Goal: Information Seeking & Learning: Learn about a topic

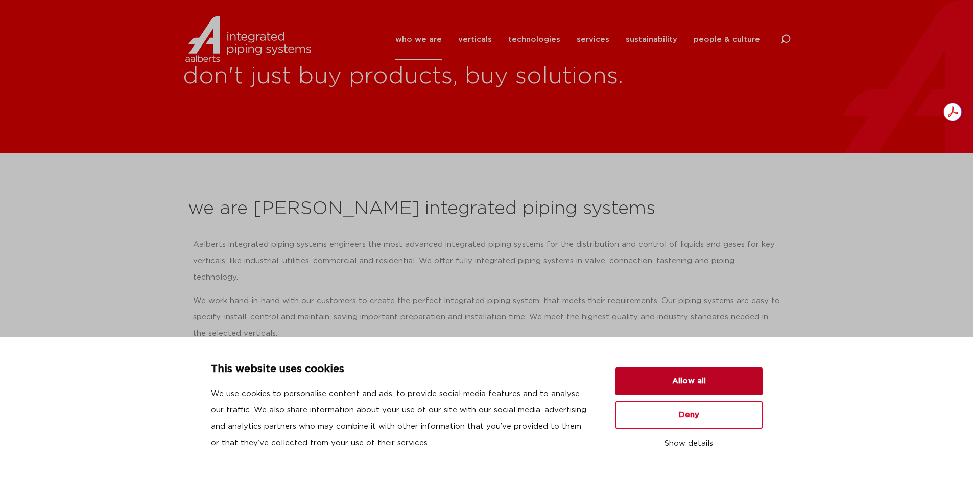
click at [701, 387] on button "Allow all" at bounding box center [688, 381] width 147 height 28
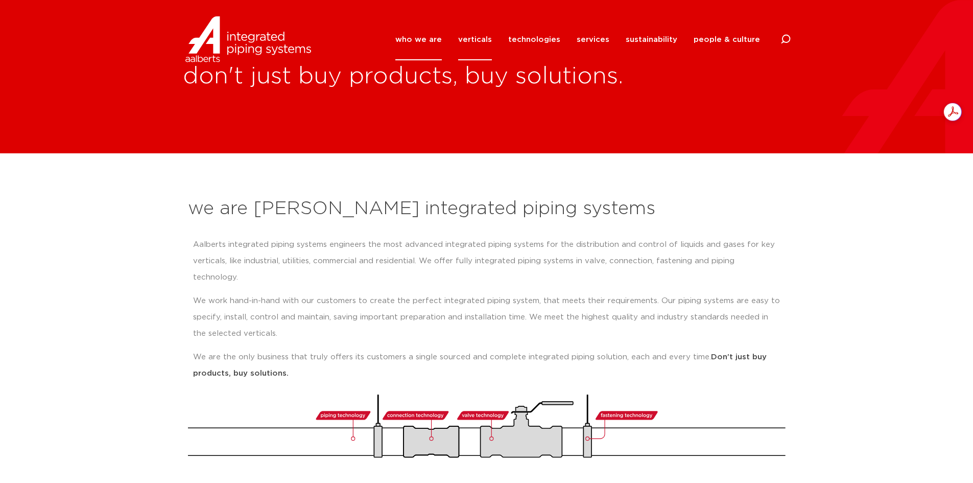
click at [477, 39] on link "verticals" at bounding box center [475, 39] width 34 height 41
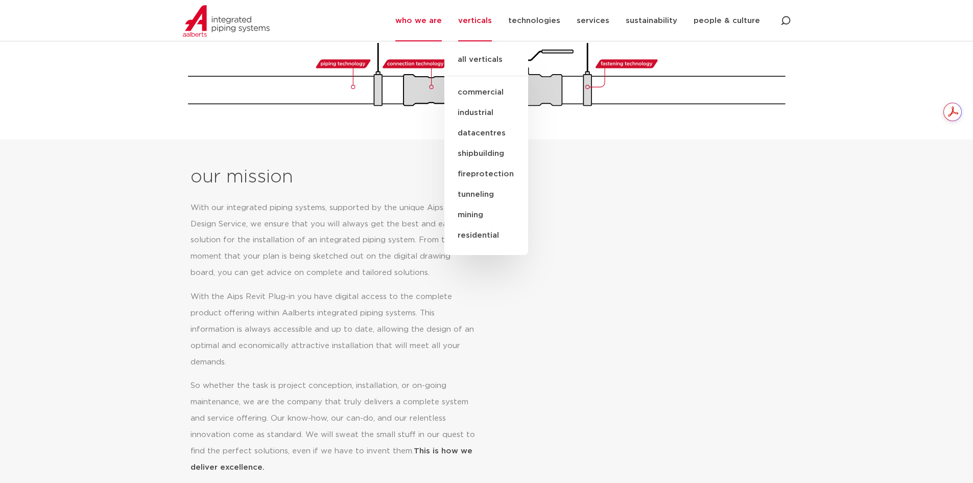
scroll to position [358, 0]
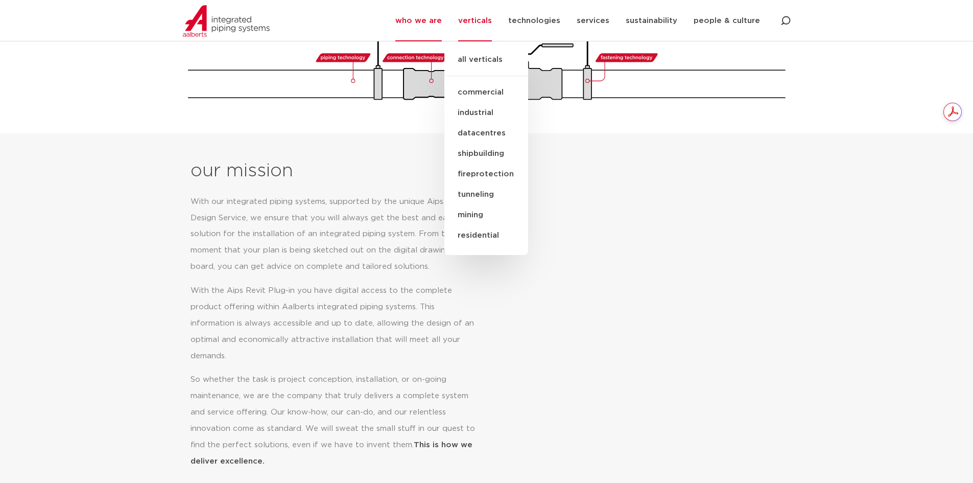
click at [488, 95] on link "commercial" at bounding box center [486, 92] width 84 height 20
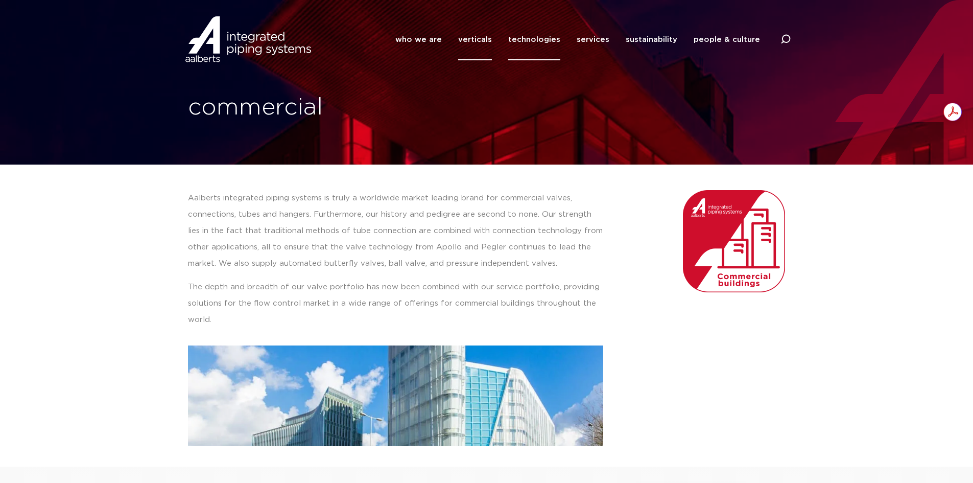
click at [524, 29] on link "technologies" at bounding box center [534, 39] width 52 height 41
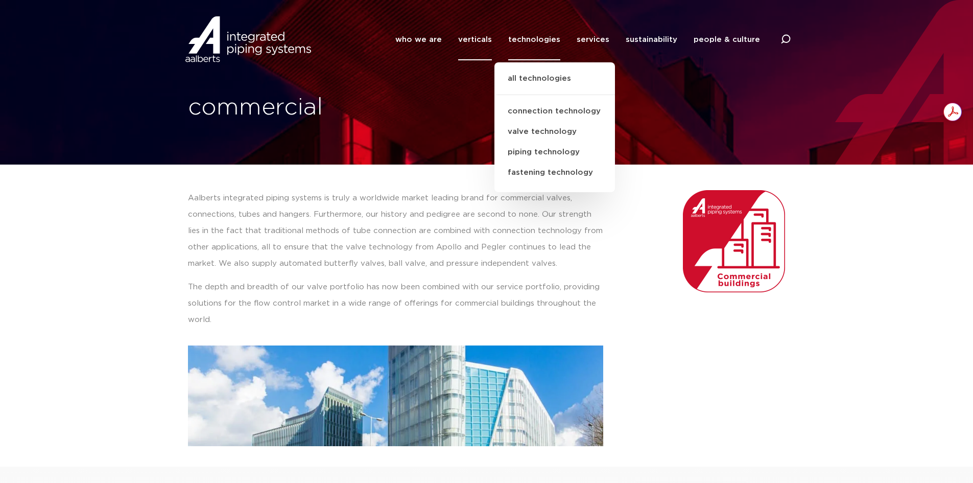
click at [481, 43] on link "verticals" at bounding box center [475, 39] width 34 height 41
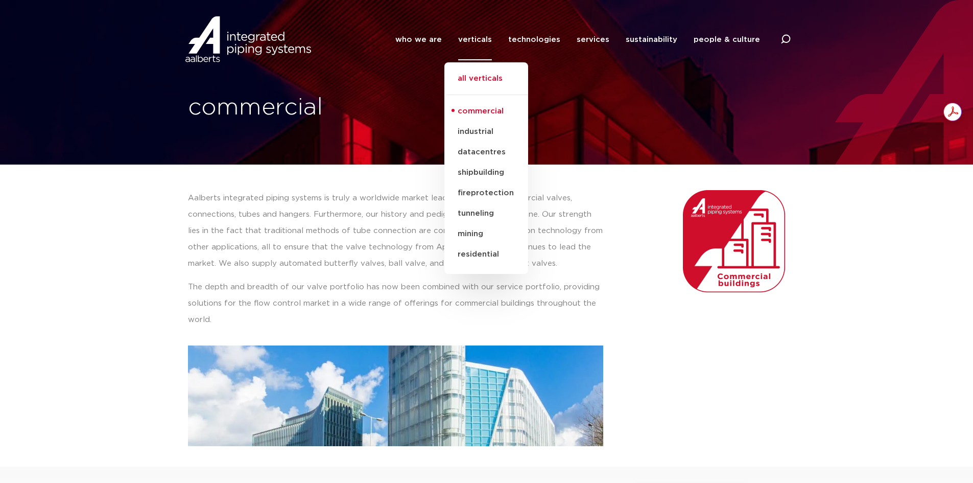
click at [483, 74] on link "all verticals" at bounding box center [486, 84] width 84 height 22
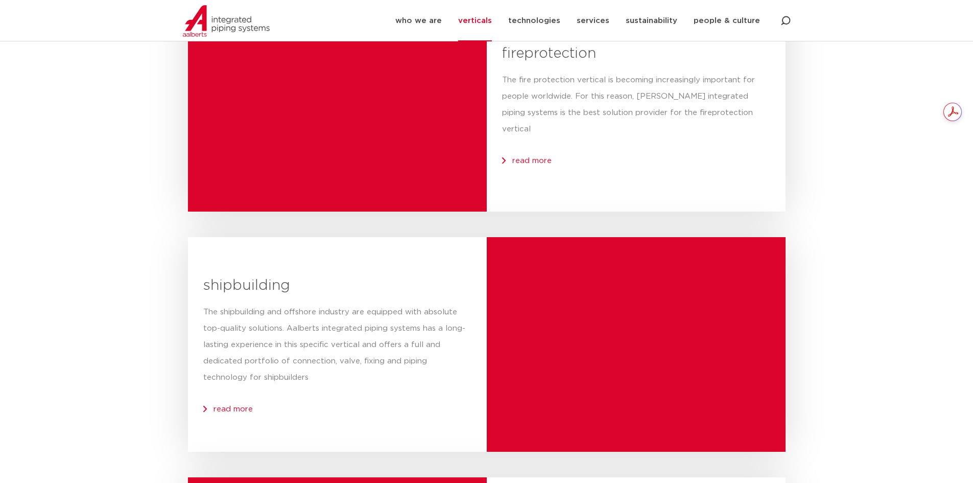
scroll to position [1430, 0]
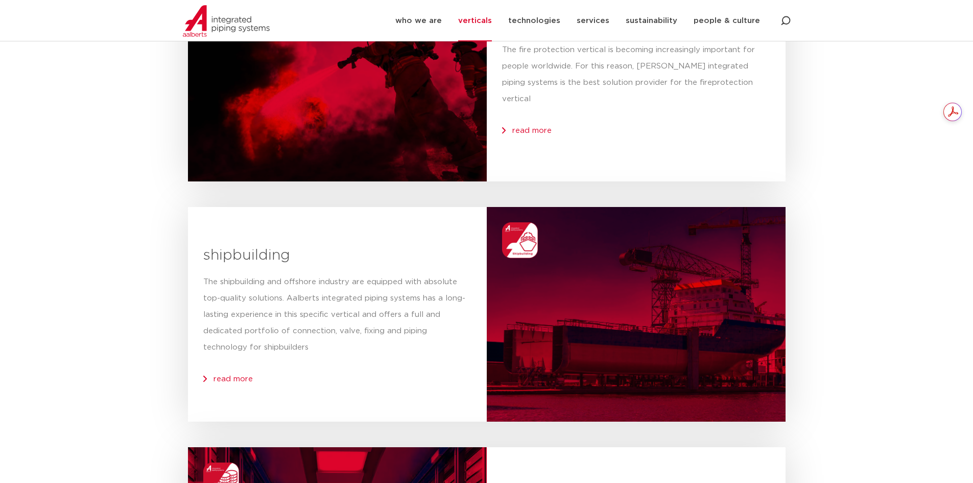
click at [519, 127] on span "read more" at bounding box center [531, 131] width 39 height 8
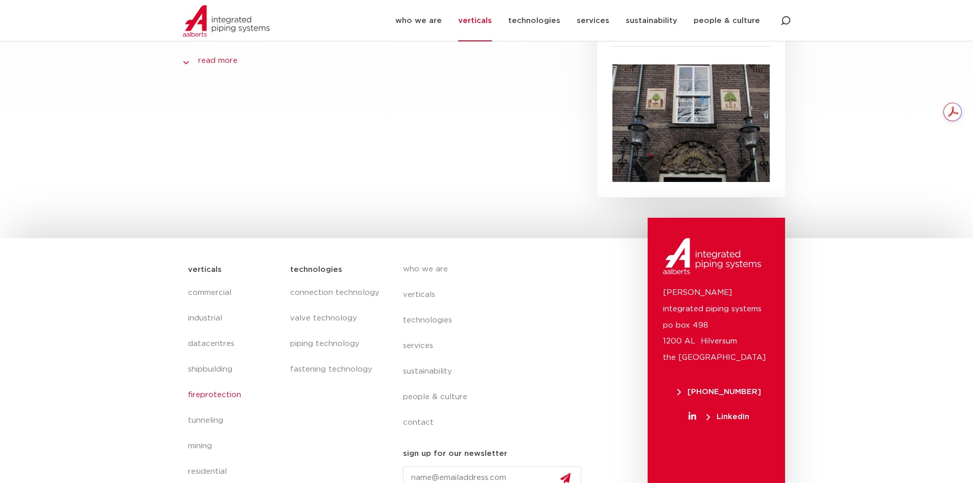
scroll to position [599, 0]
